Goal: Task Accomplishment & Management: Manage account settings

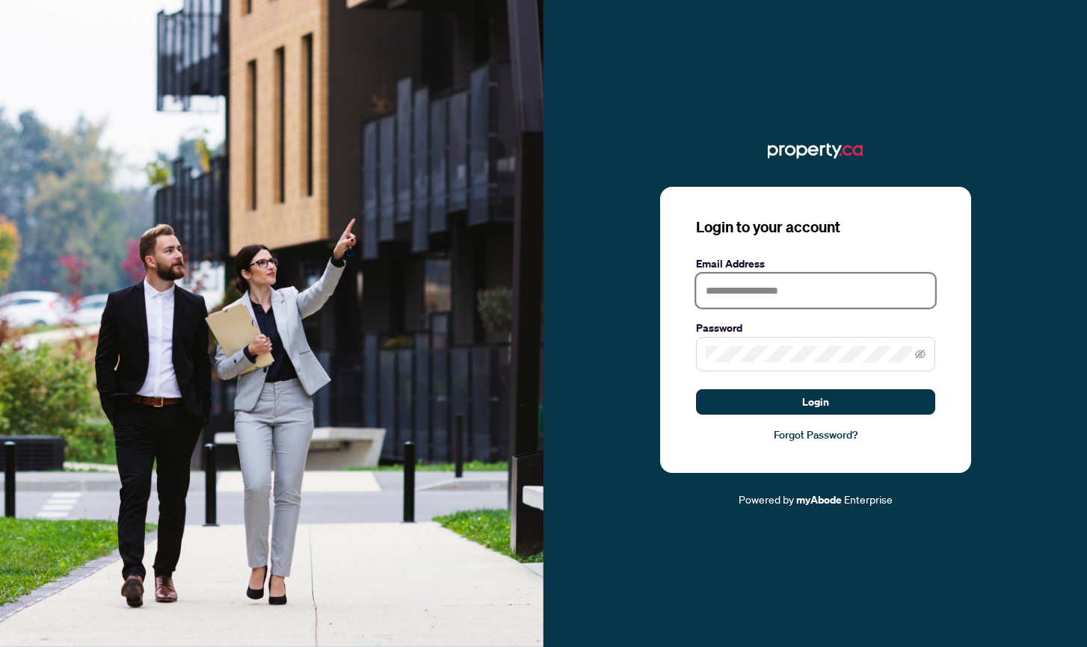
type input "**********"
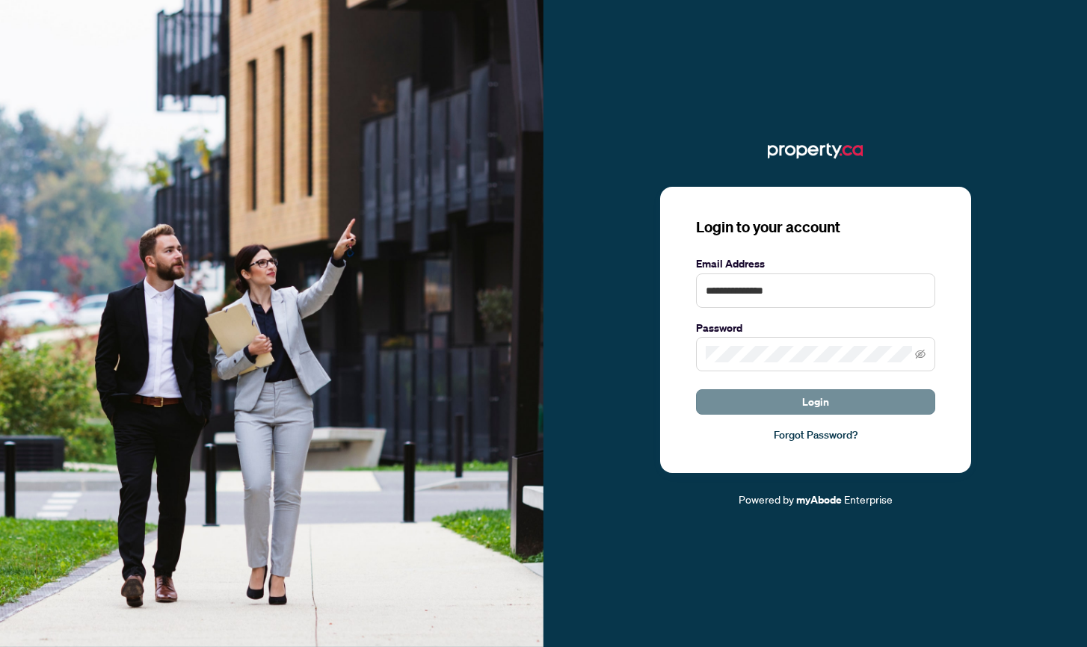
click at [786, 412] on button "Login" at bounding box center [815, 401] width 239 height 25
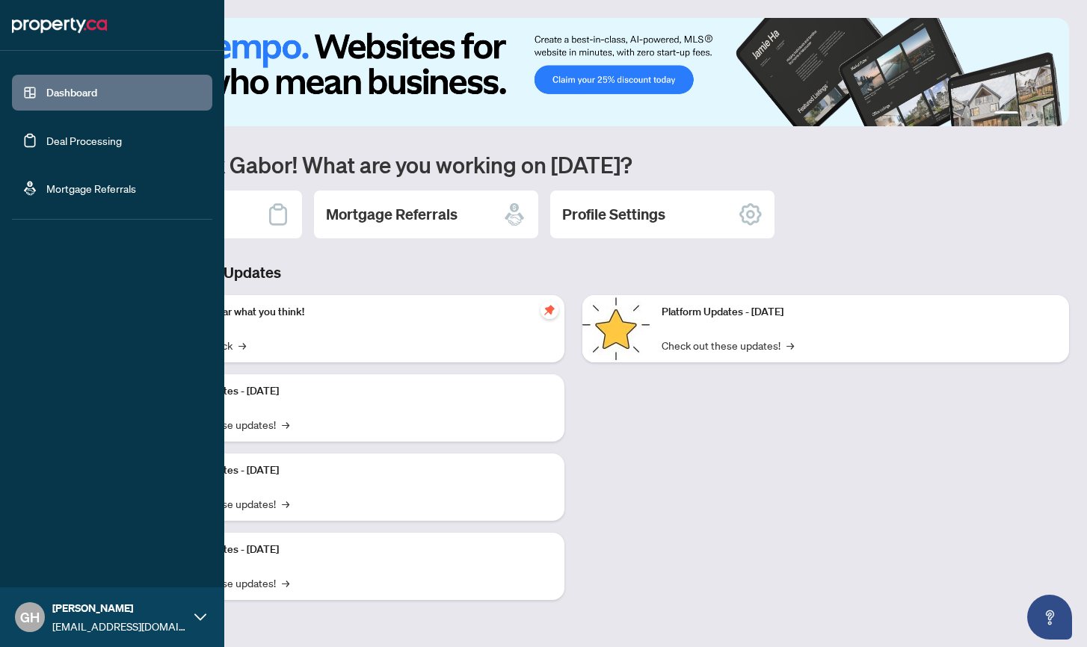
click at [67, 142] on link "Deal Processing" at bounding box center [83, 140] width 75 height 13
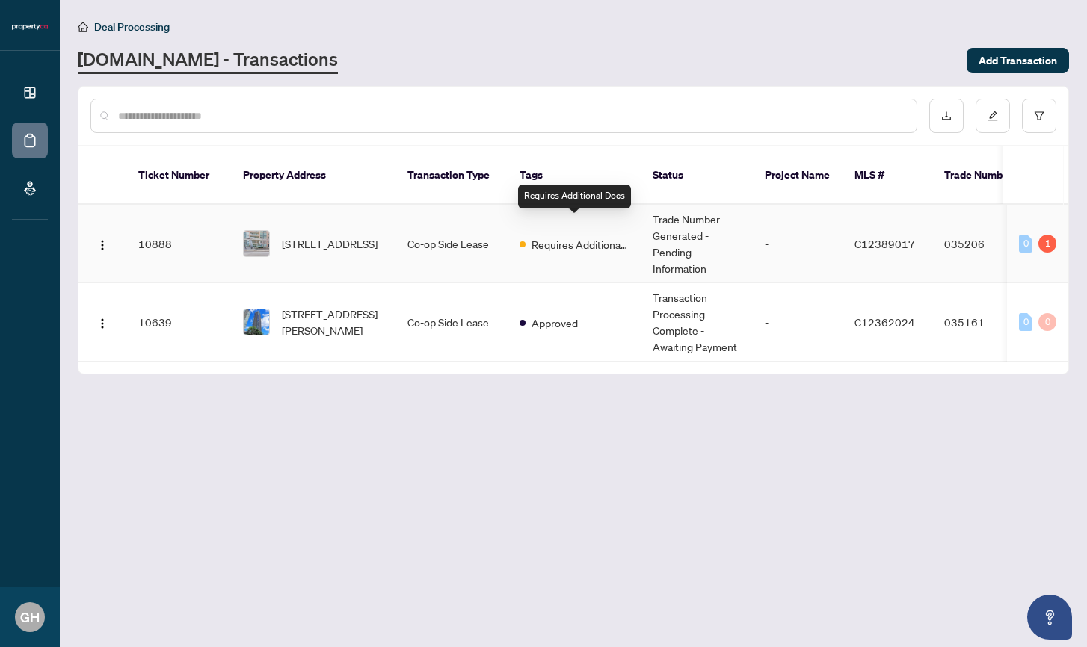
click at [546, 236] on span "Requires Additional Docs" at bounding box center [579, 244] width 97 height 16
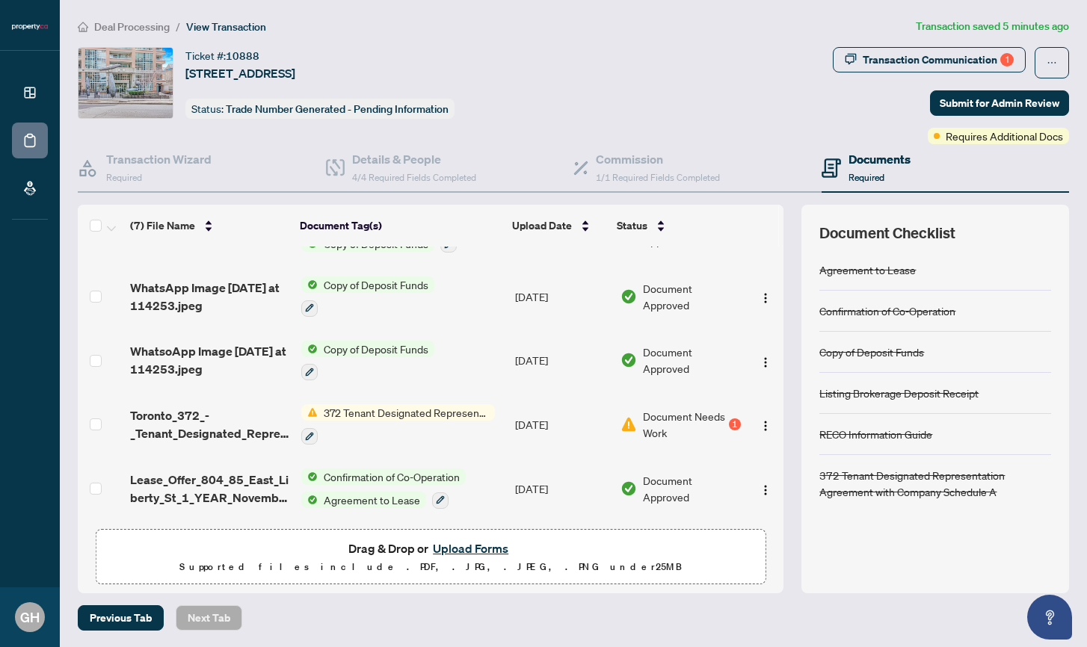
scroll to position [106, 0]
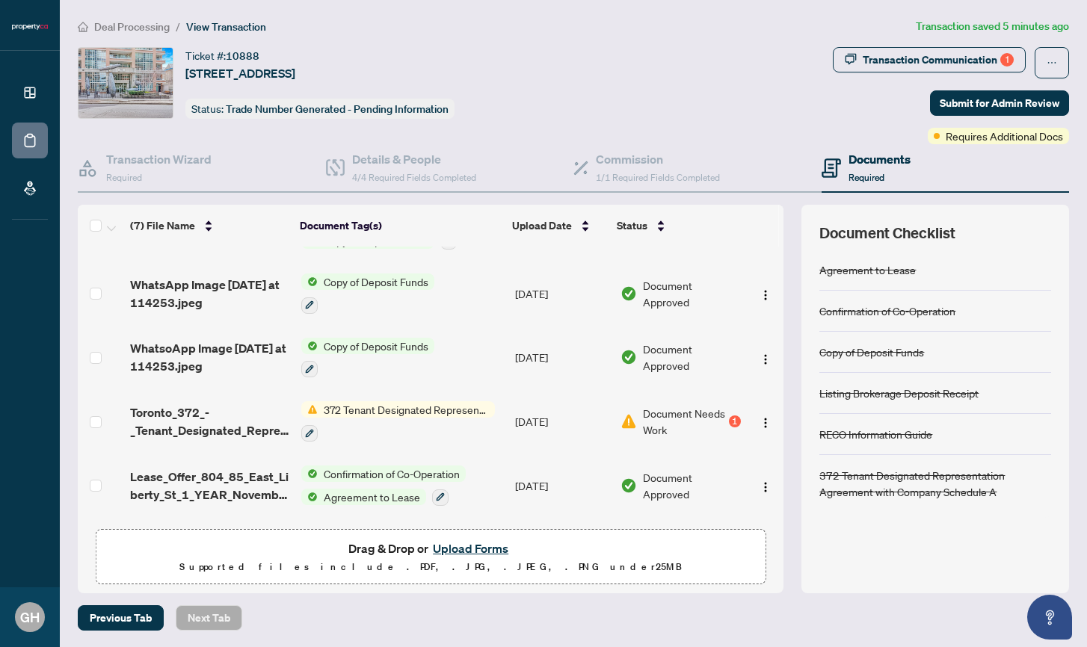
click at [693, 412] on span "Document Needs Work" at bounding box center [684, 421] width 83 height 33
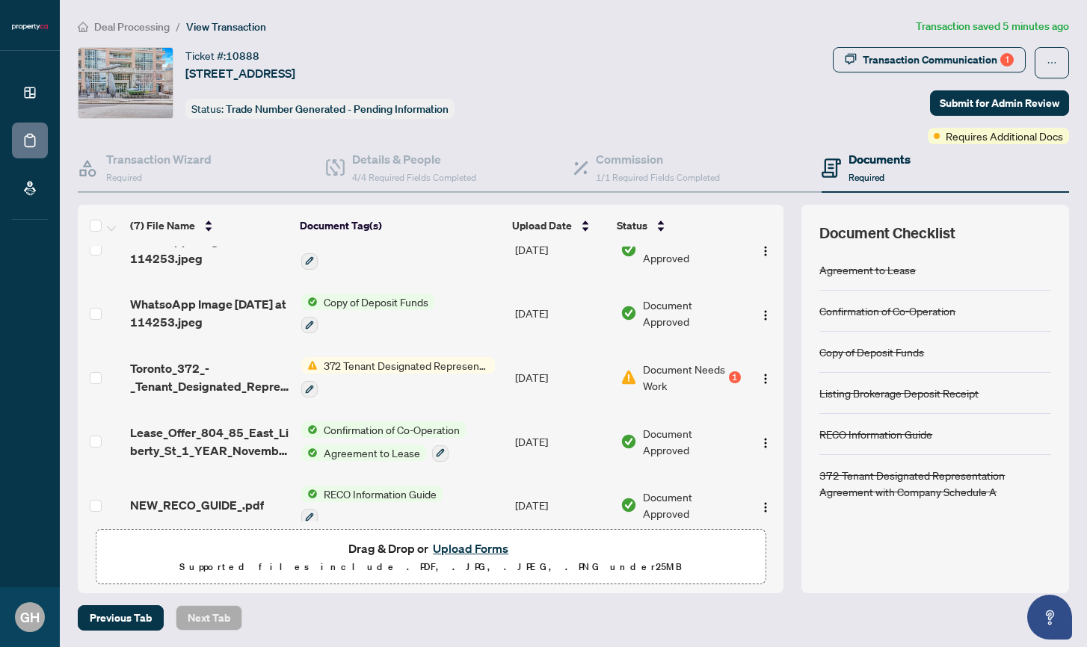
scroll to position [155, 0]
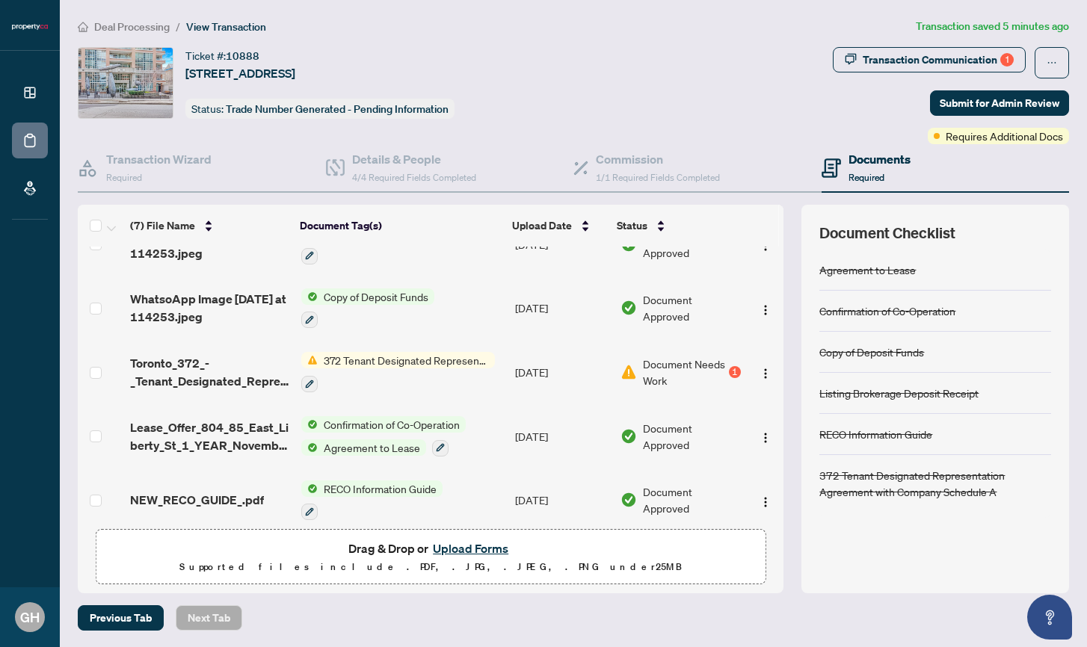
click at [347, 361] on span "372 Tenant Designated Representation Agreement with Company Schedule A" at bounding box center [406, 360] width 177 height 16
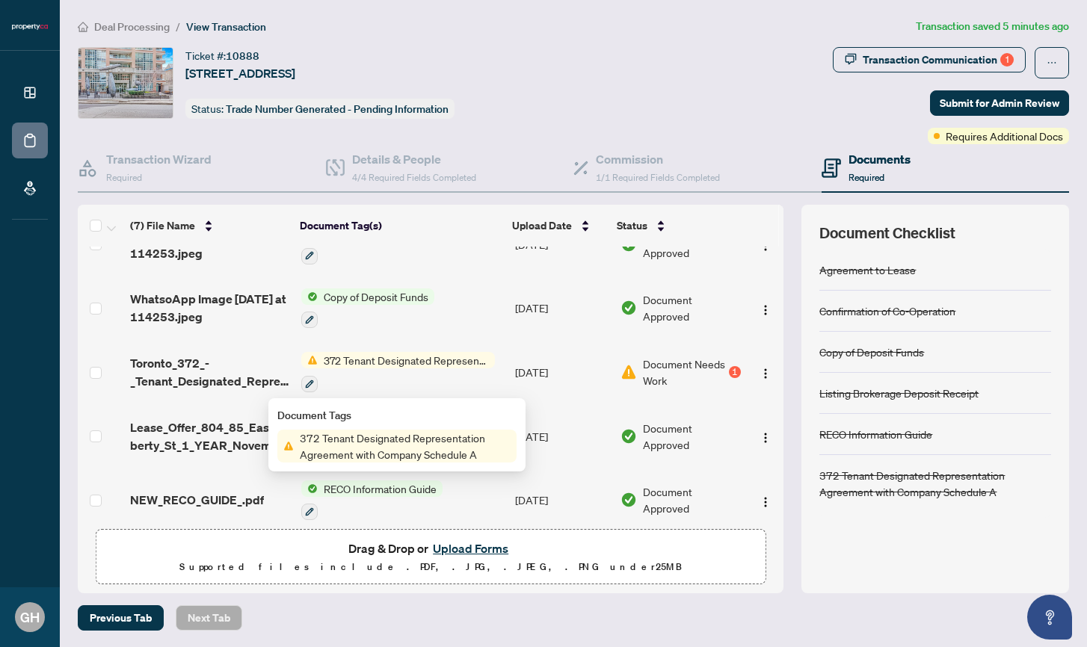
click at [371, 456] on span "372 Tenant Designated Representation Agreement with Company Schedule A" at bounding box center [405, 446] width 223 height 33
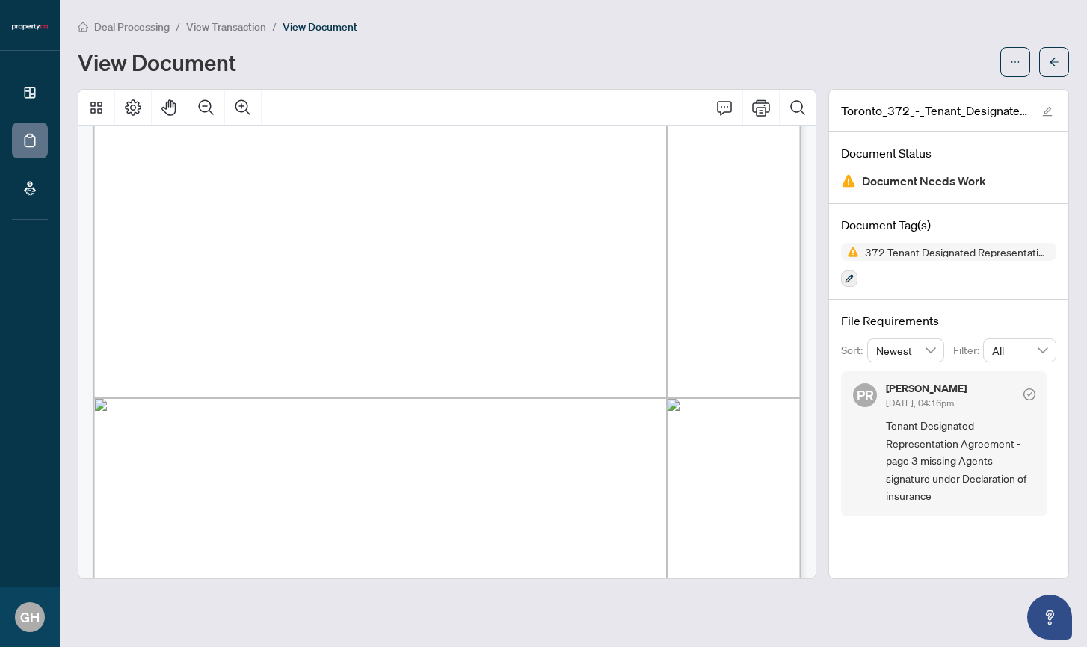
scroll to position [3161, 0]
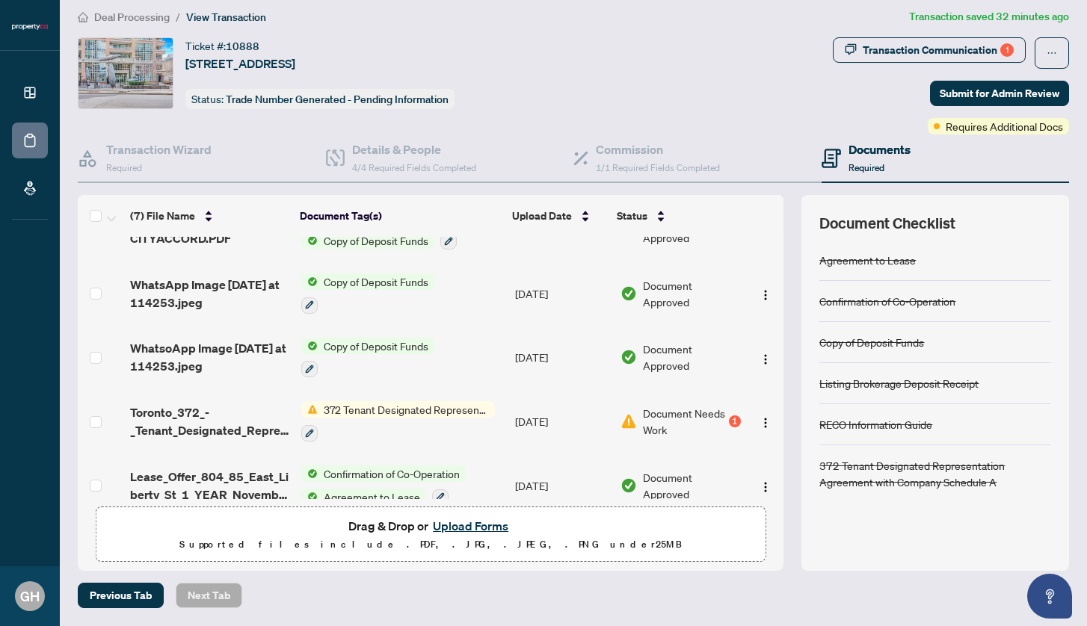
scroll to position [9, 0]
click at [761, 424] on img "button" at bounding box center [765, 424] width 12 height 12
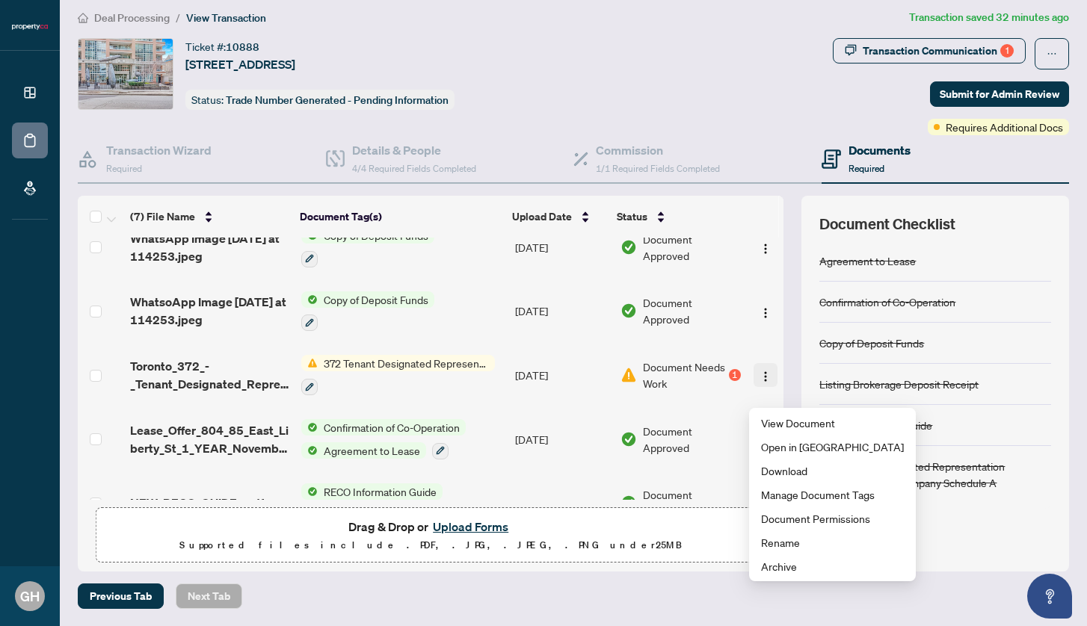
scroll to position [148, 0]
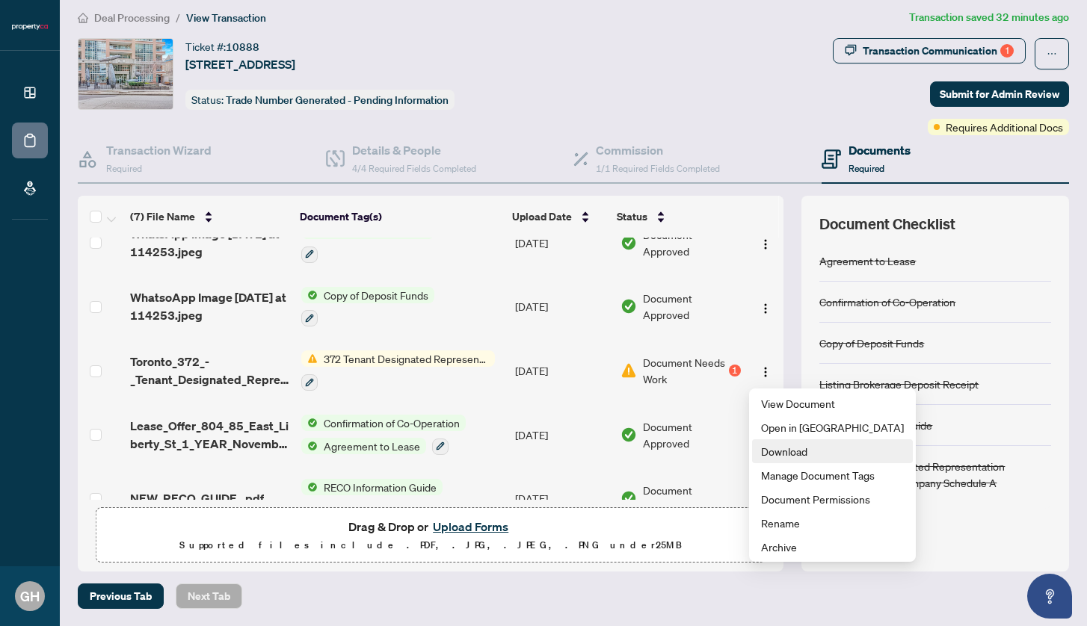
click at [770, 453] on span "Download" at bounding box center [832, 451] width 143 height 16
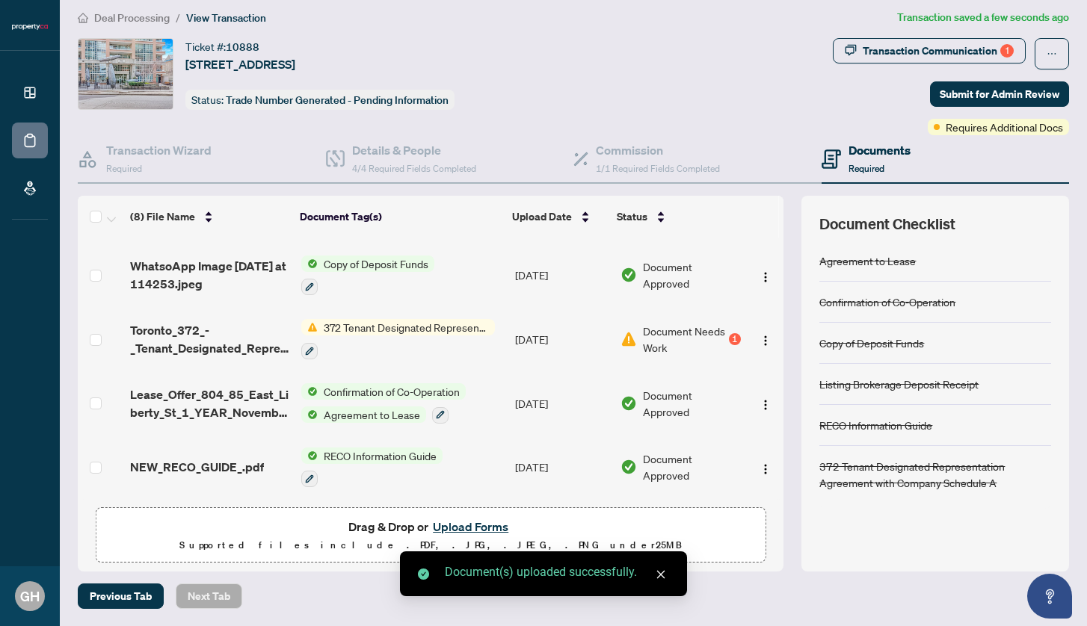
scroll to position [248, 0]
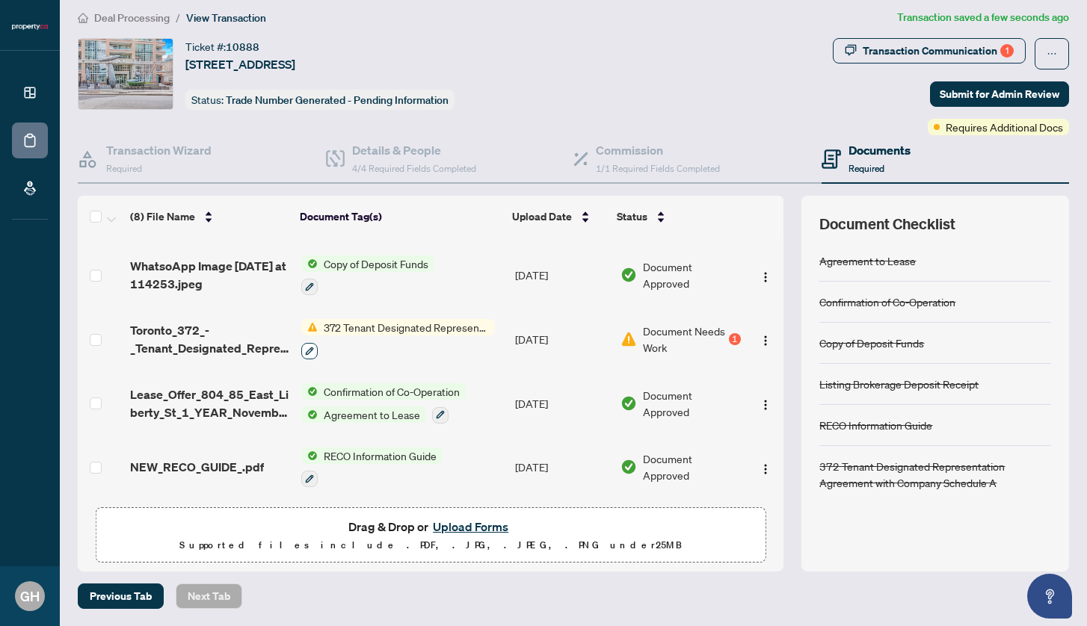
click at [307, 347] on icon "button" at bounding box center [310, 351] width 8 height 8
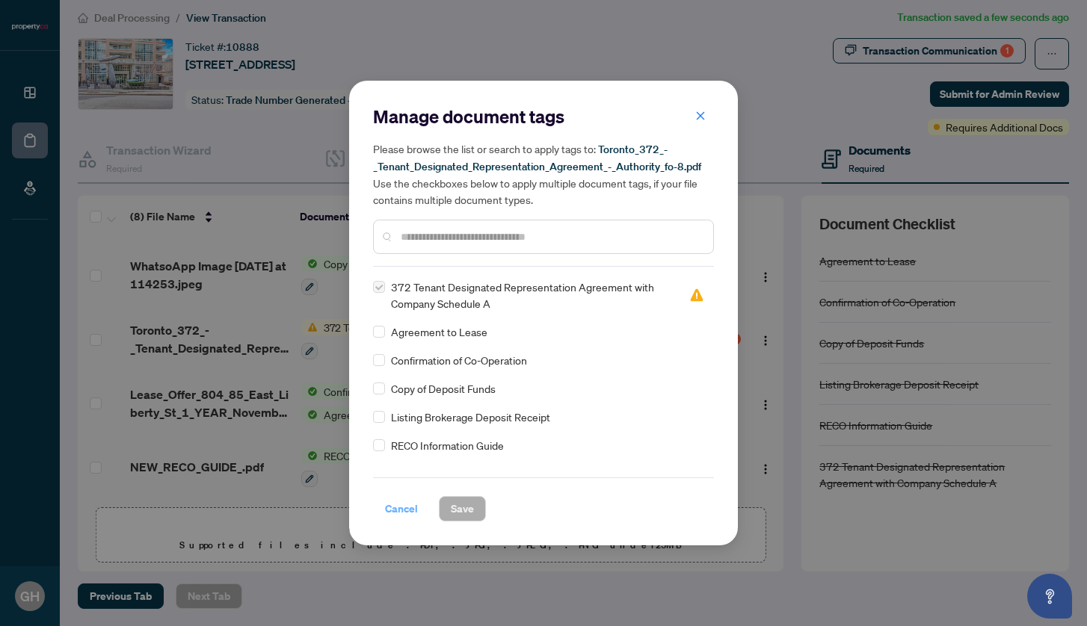
click at [394, 513] on span "Cancel" at bounding box center [401, 509] width 33 height 24
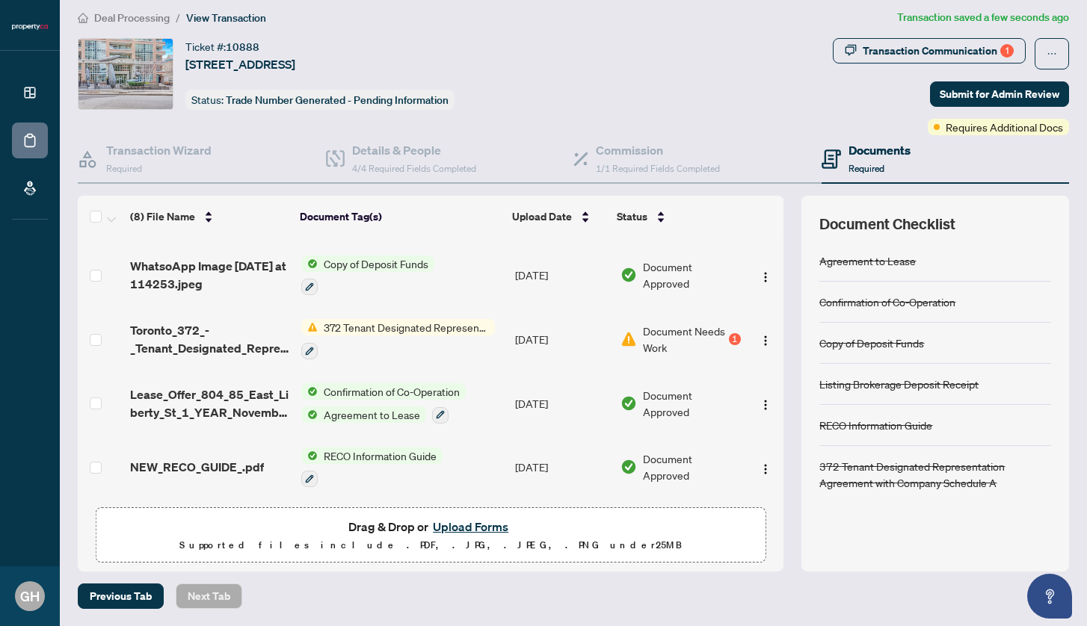
scroll to position [0, 0]
click at [989, 126] on span "Requires Additional Docs" at bounding box center [1003, 127] width 117 height 16
click at [1039, 93] on span "Submit for Admin Review" at bounding box center [999, 94] width 120 height 24
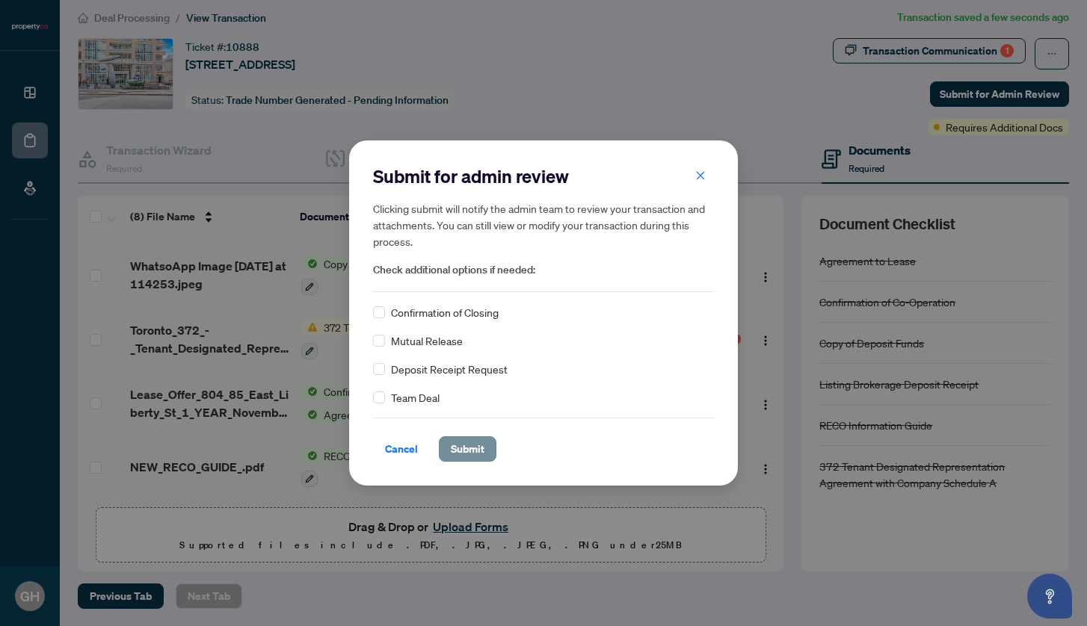
click at [460, 448] on span "Submit" at bounding box center [468, 449] width 34 height 24
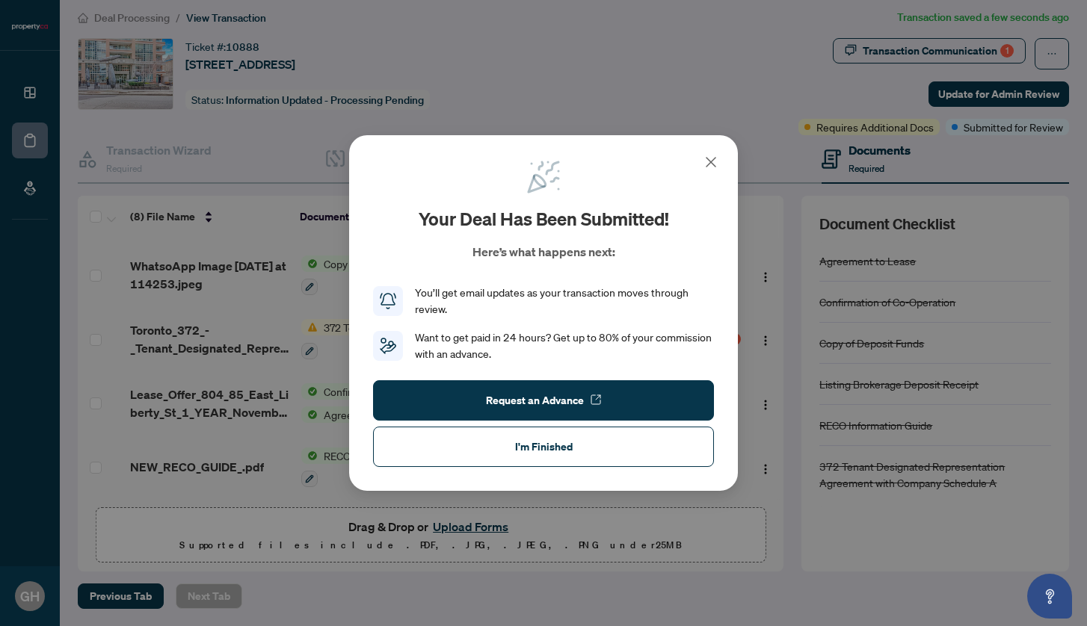
click at [709, 166] on icon at bounding box center [710, 162] width 9 height 9
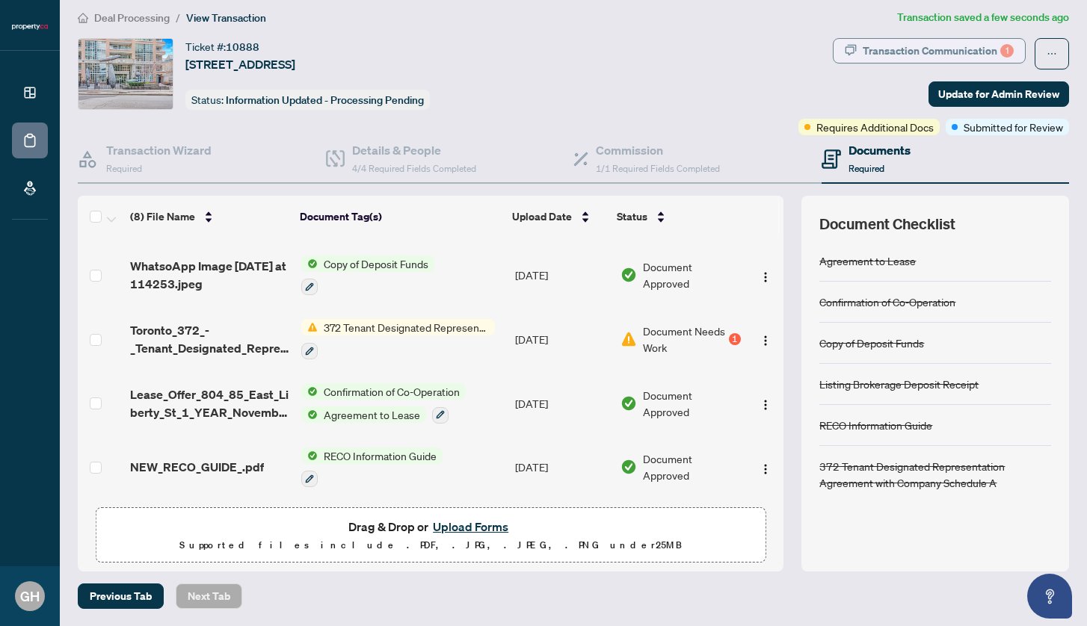
click at [927, 49] on div "Transaction Communication 1" at bounding box center [937, 51] width 151 height 24
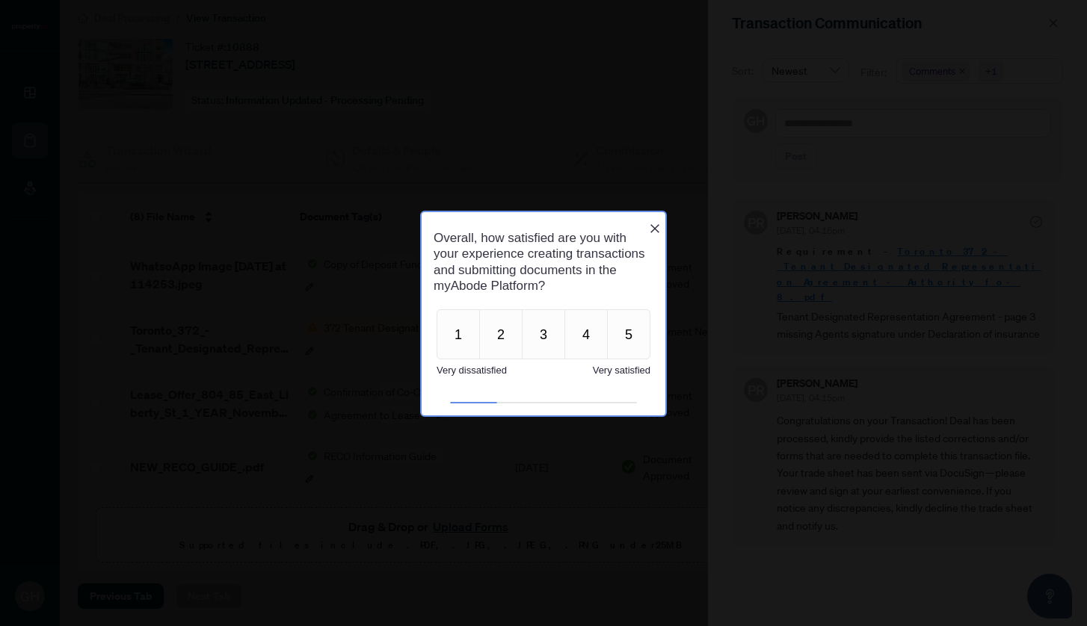
click at [653, 222] on icon "Close button" at bounding box center [655, 228] width 12 height 12
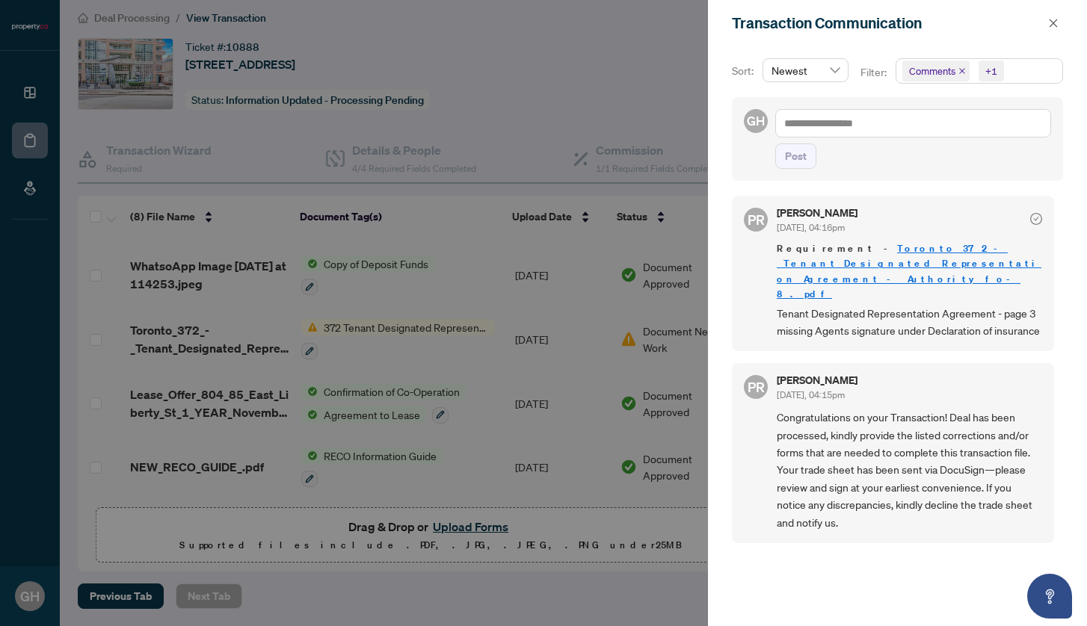
scroll to position [3, 0]
click at [1053, 24] on icon "close" at bounding box center [1053, 23] width 8 height 8
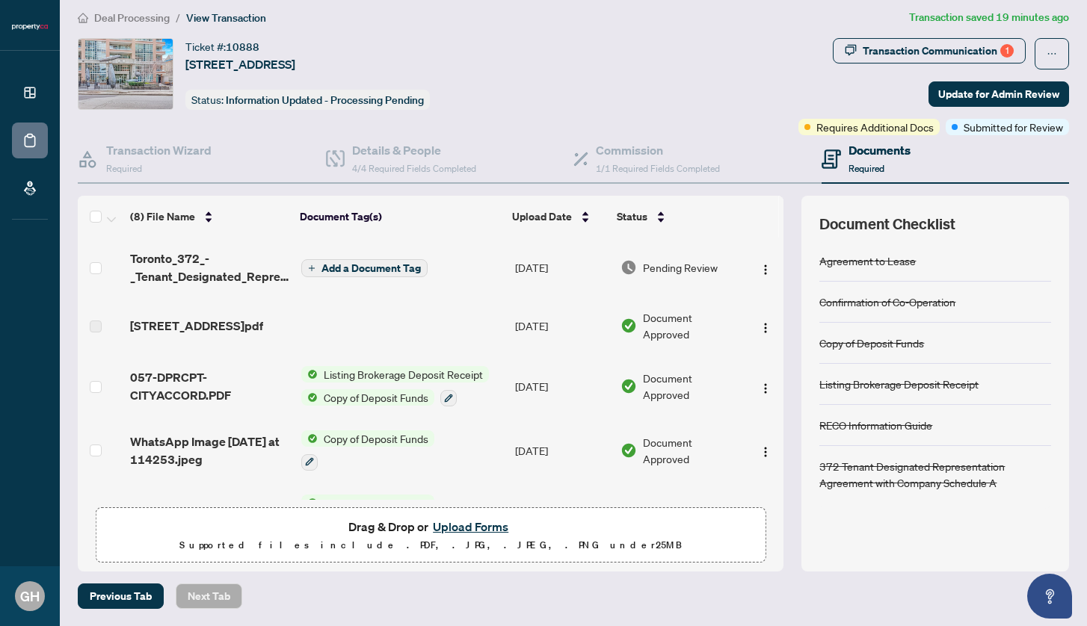
scroll to position [0, 0]
